Goal: Communication & Community: Answer question/provide support

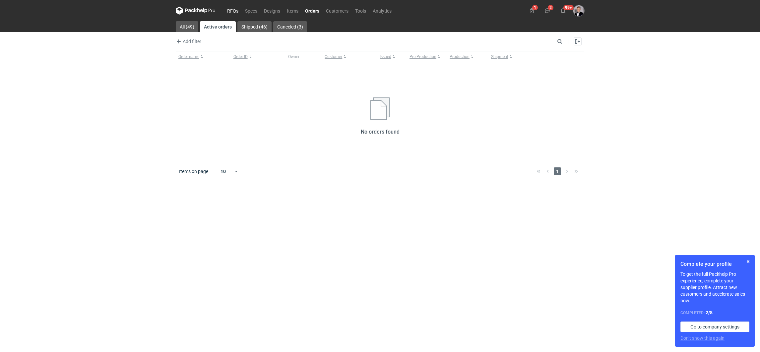
click at [236, 11] on link "RFQs" at bounding box center [233, 11] width 18 height 8
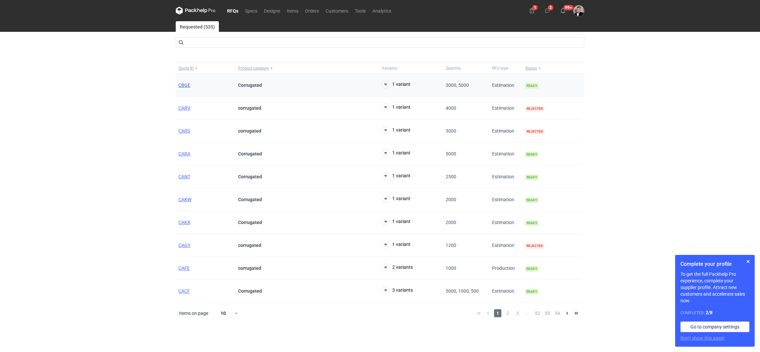
click at [184, 83] on span "CBGE" at bounding box center [184, 85] width 12 height 5
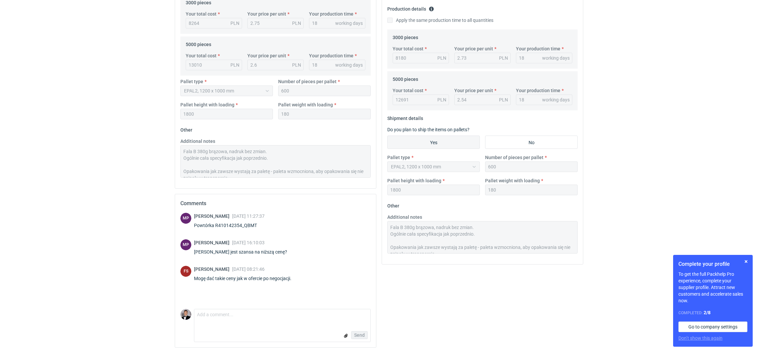
scroll to position [202, 0]
click at [263, 327] on form "Comment message Send" at bounding box center [282, 324] width 177 height 33
click at [267, 314] on textarea "Comment message" at bounding box center [282, 316] width 176 height 14
type textarea "[PERSON_NAME], [PERSON_NAME] feedback mamy dla tej wyceny?"
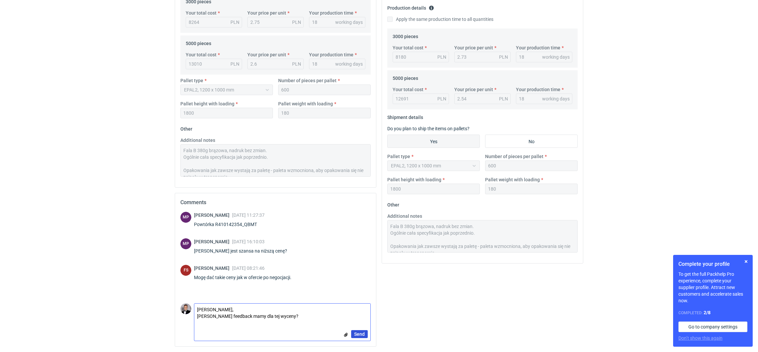
click at [363, 335] on span "Send" at bounding box center [359, 334] width 11 height 5
